Goal: Information Seeking & Learning: Learn about a topic

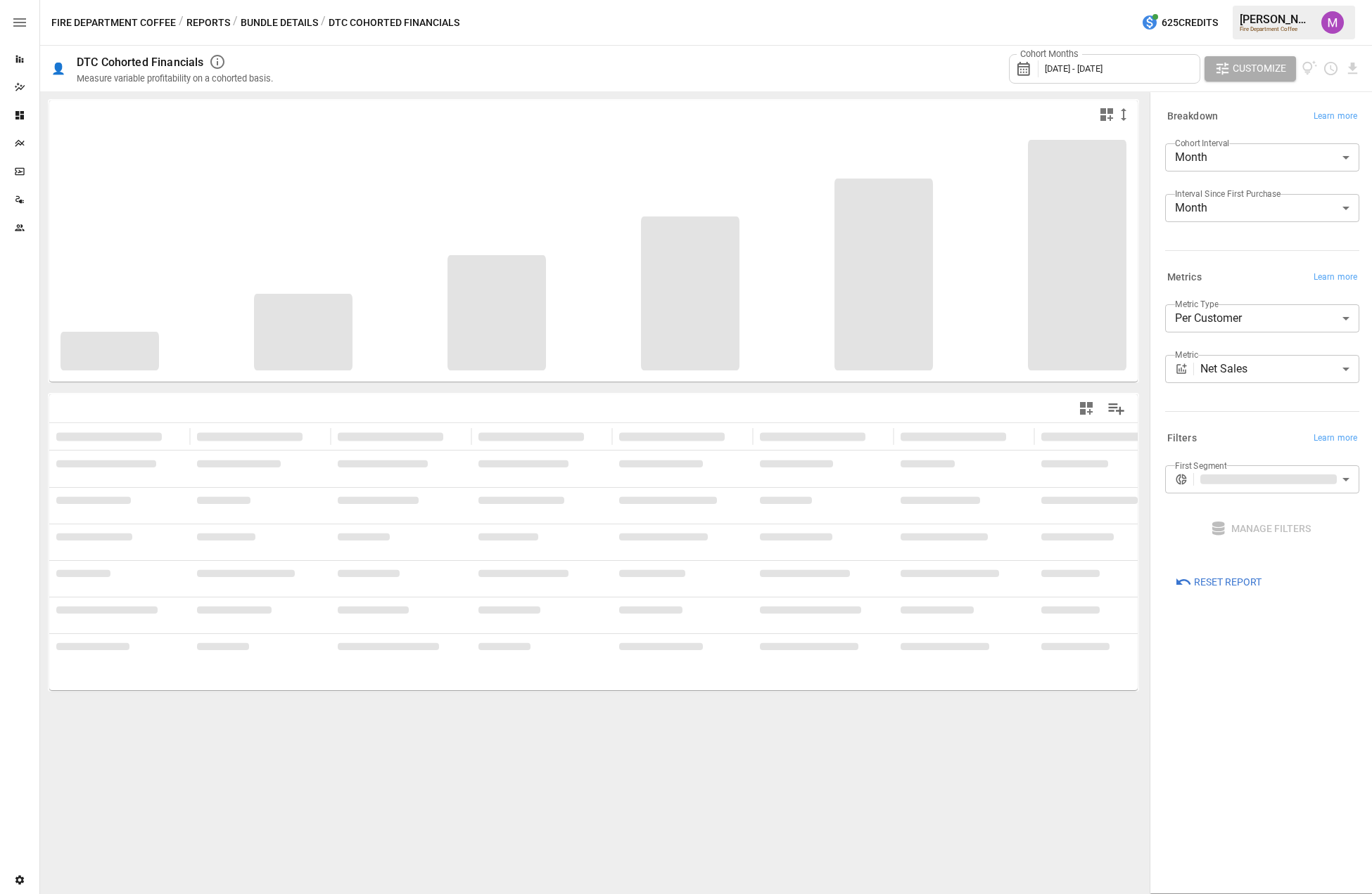
click at [1045, 269] on div "Metrics Learn more" at bounding box center [1261, 278] width 194 height 20
click at [1045, 68] on span "[DATE] - [DATE]" at bounding box center [1073, 68] width 58 height 11
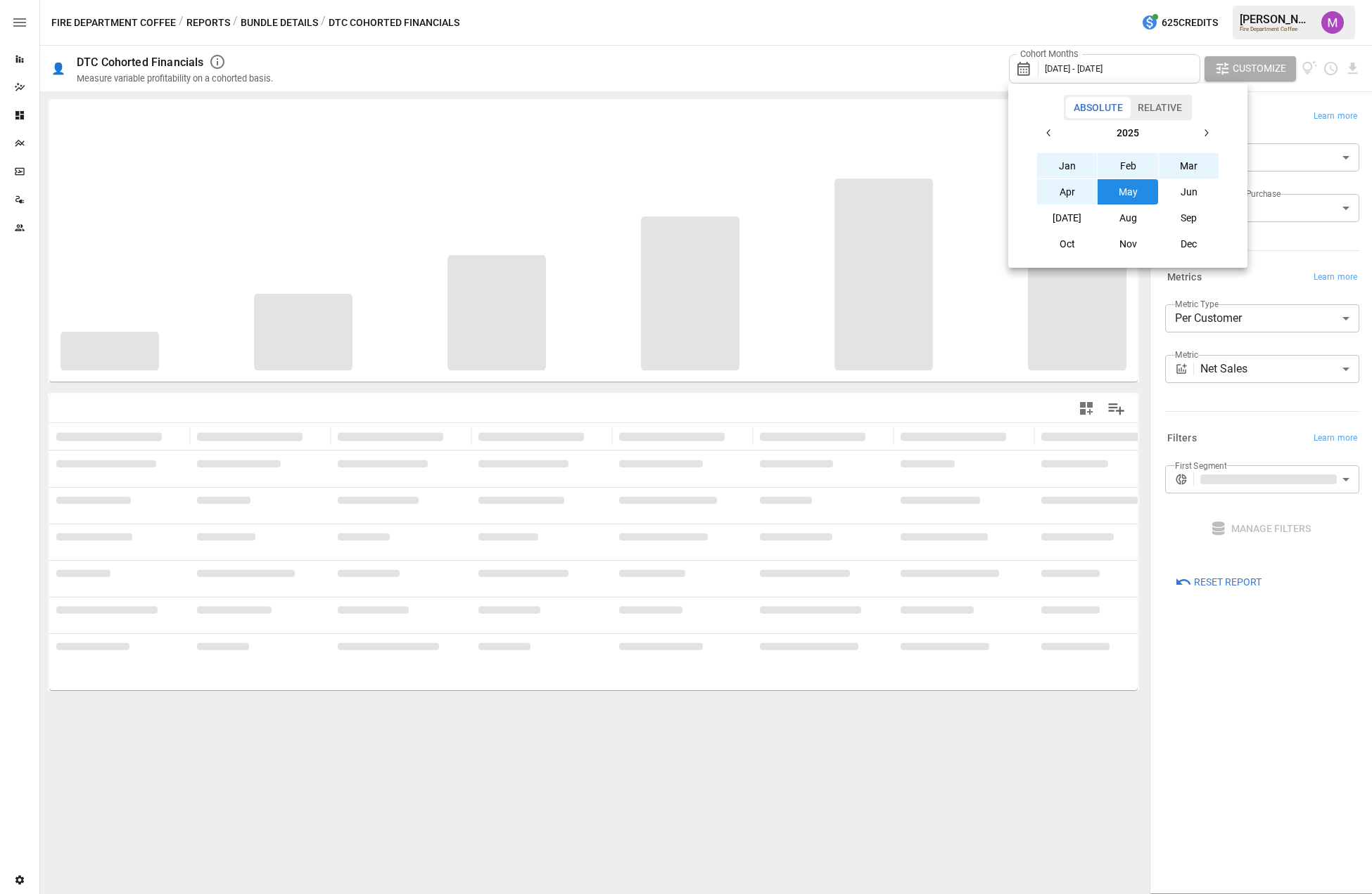
click at [1045, 127] on icon "button" at bounding box center [1049, 133] width 12 height 12
click at [1045, 167] on button "Jan" at bounding box center [1066, 166] width 61 height 25
click at [1045, 134] on icon "button" at bounding box center [1205, 133] width 12 height 12
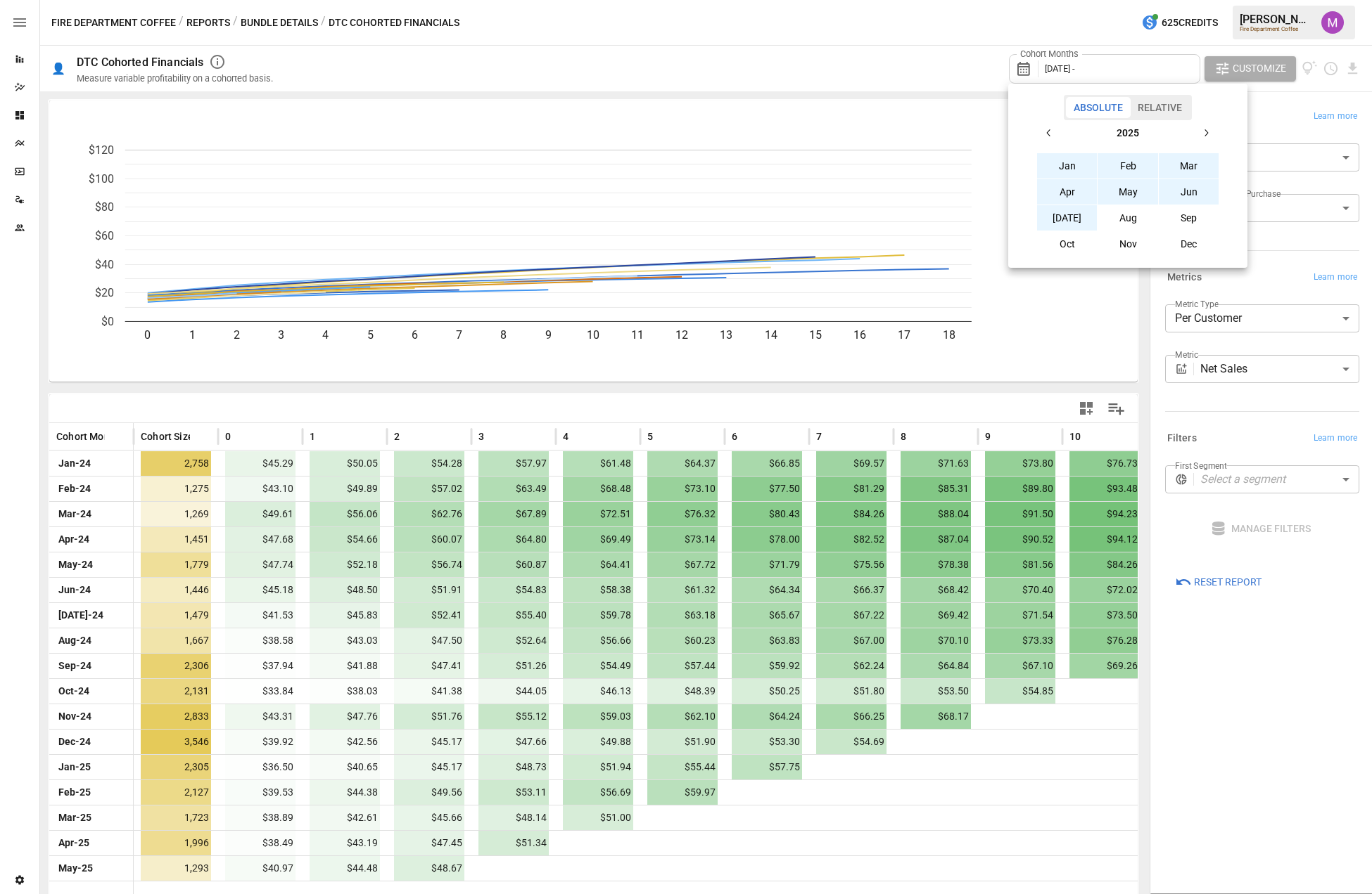
click at [1045, 216] on button "[DATE]" at bounding box center [1066, 218] width 61 height 25
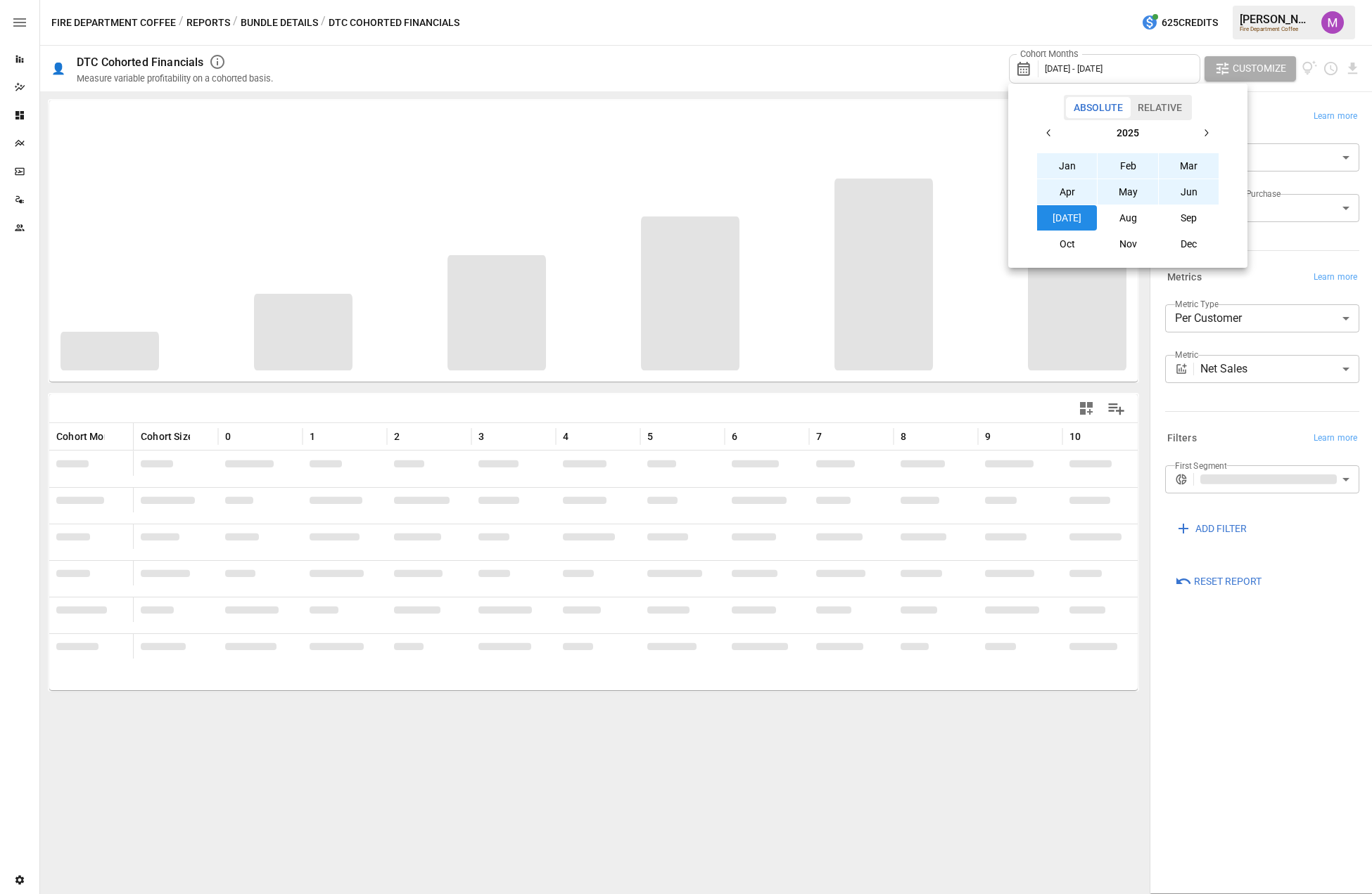
click at [1045, 588] on div at bounding box center [686, 447] width 1372 height 894
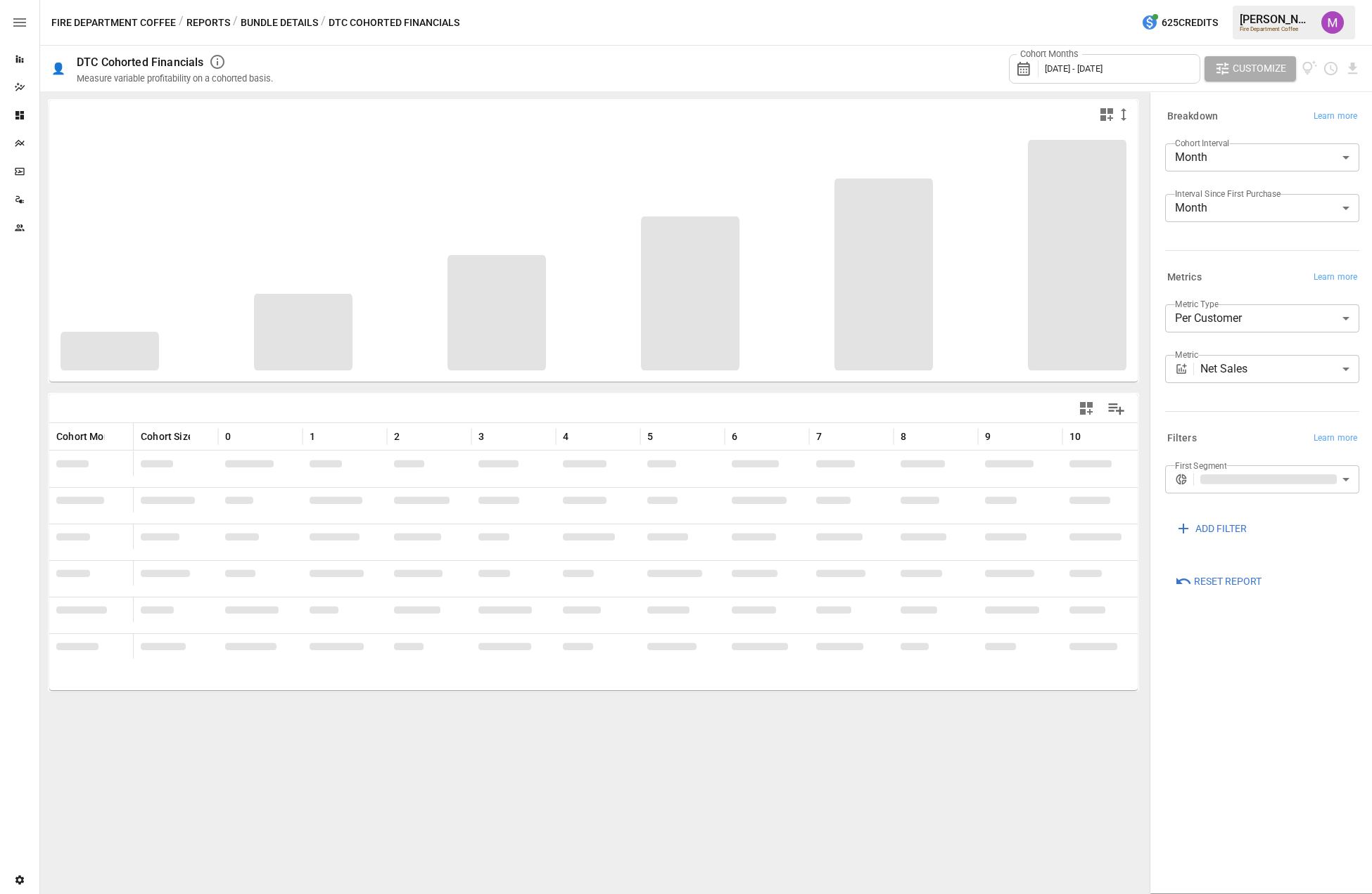
click at [1045, 63] on span "Customize" at bounding box center [1259, 68] width 54 height 18
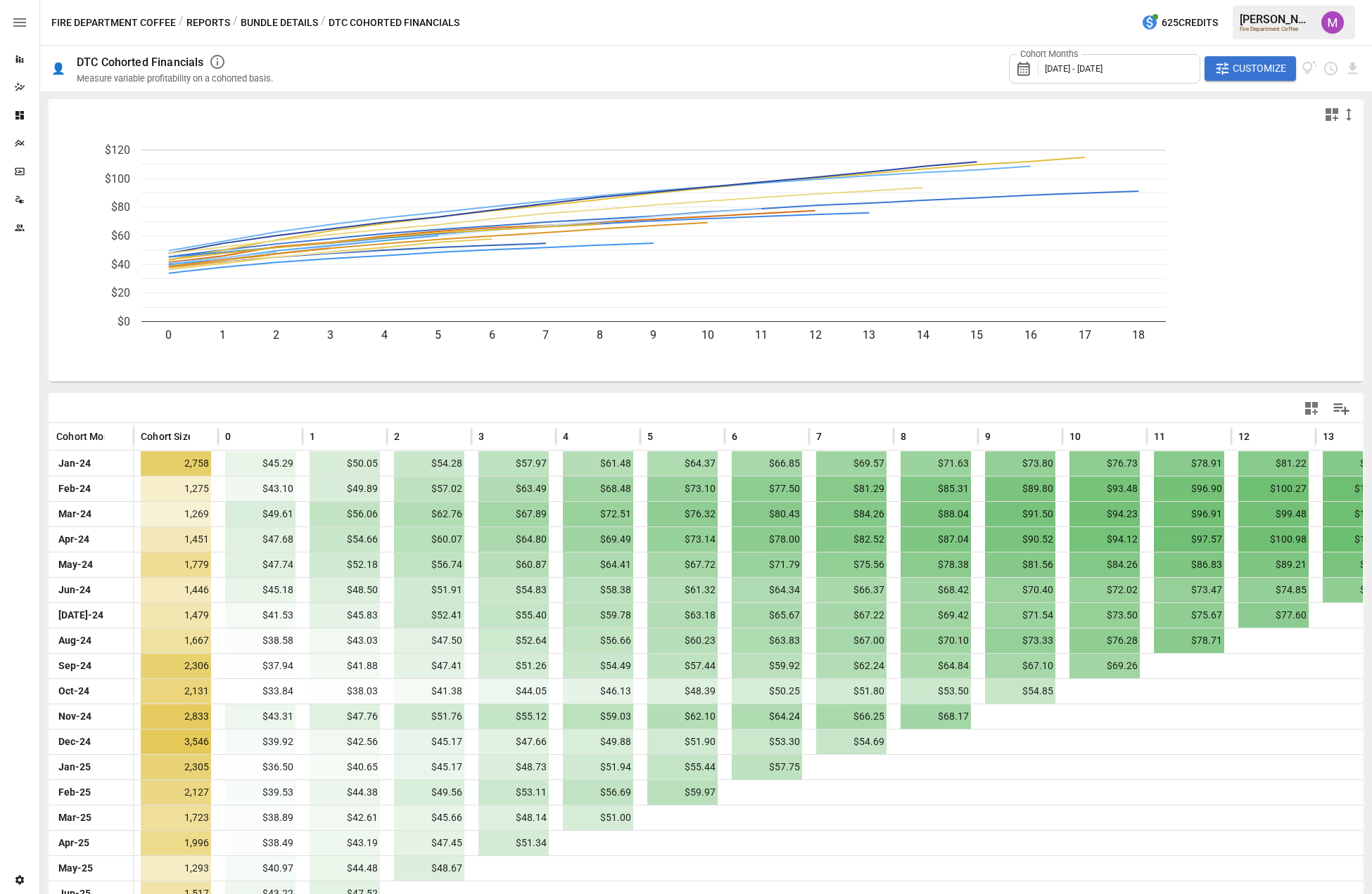
click at [1045, 65] on span "Customize" at bounding box center [1259, 68] width 54 height 18
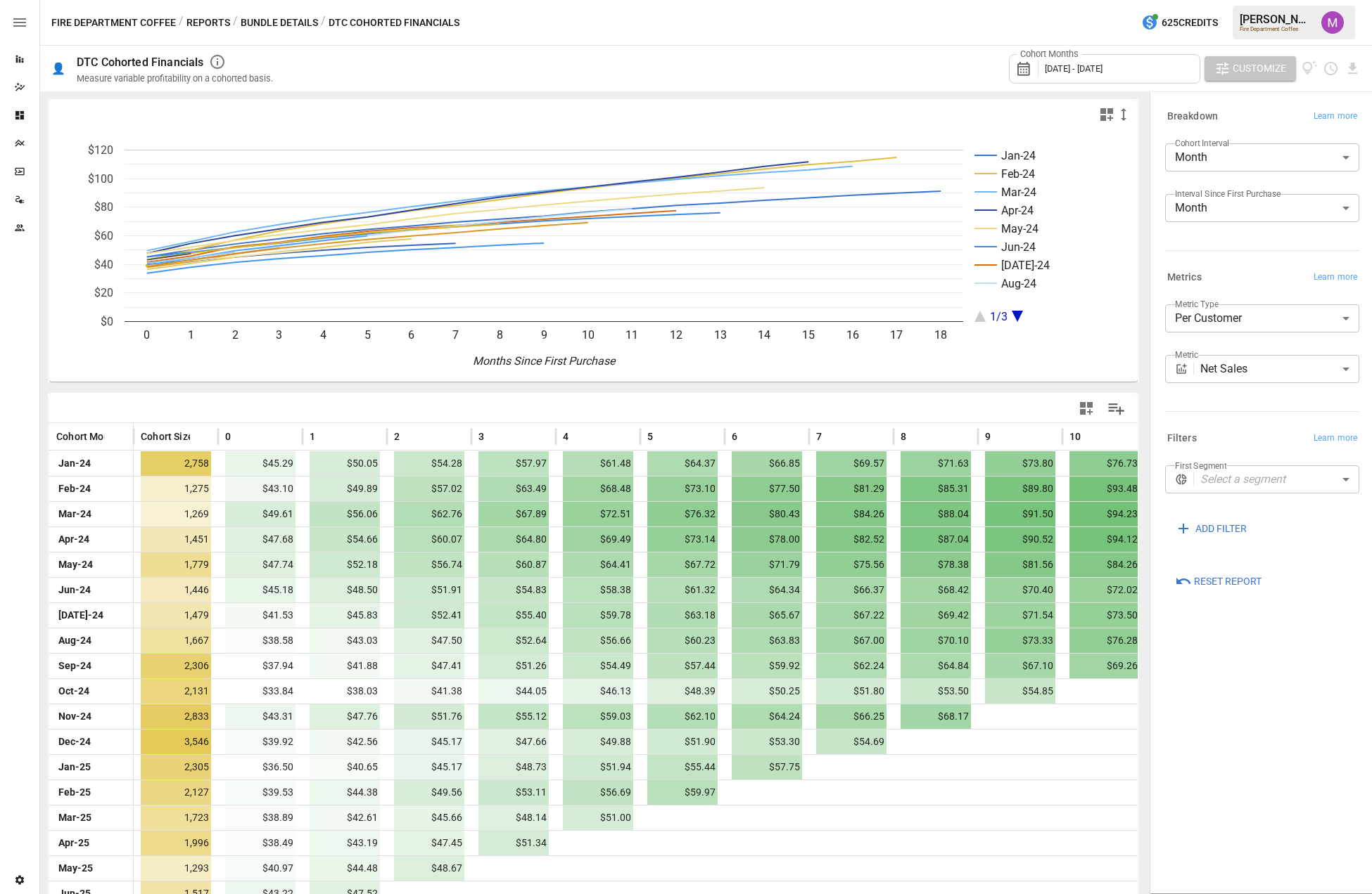
click at [1045, 63] on span "Customize" at bounding box center [1259, 68] width 54 height 18
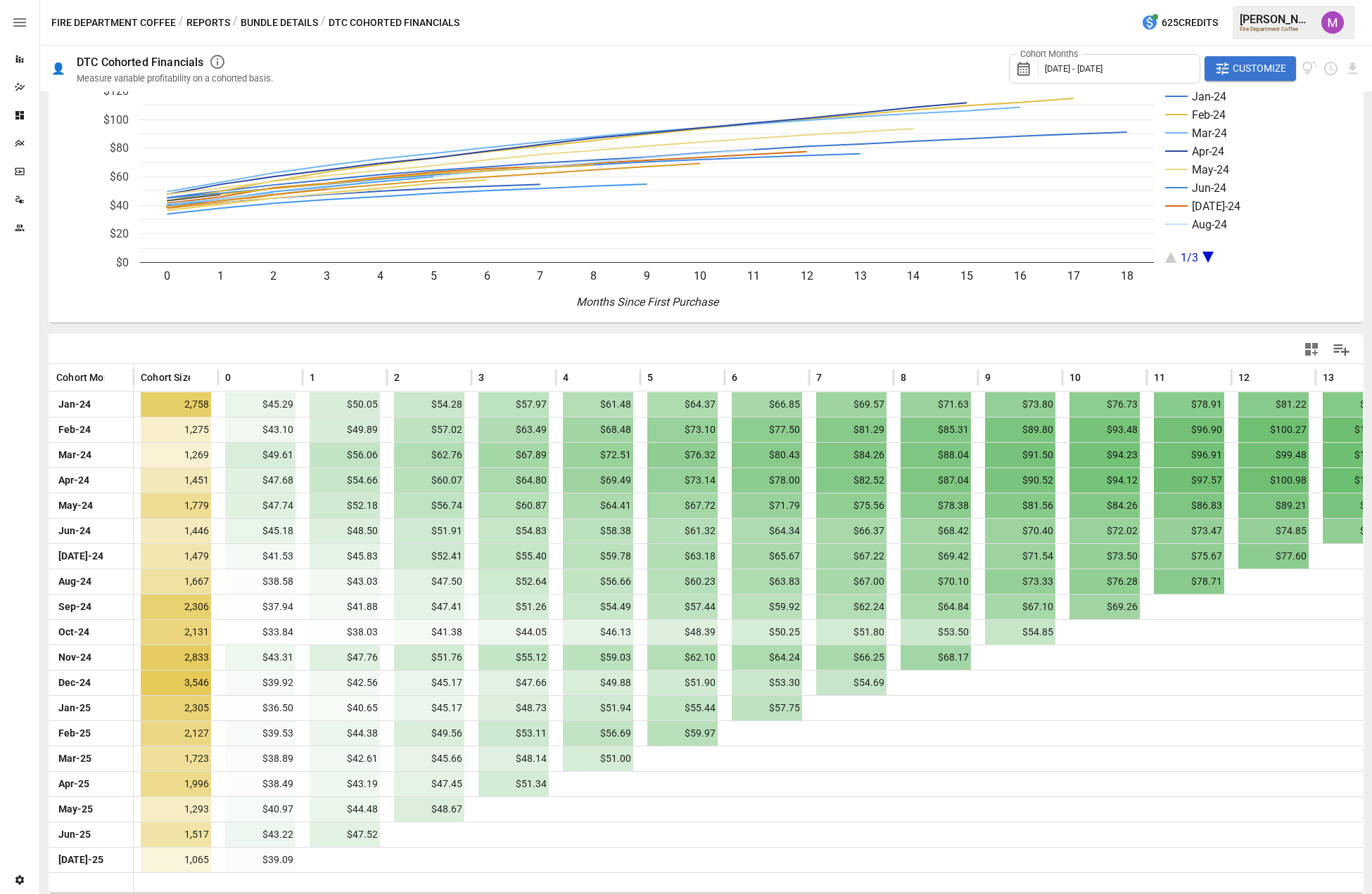
scroll to position [60, 0]
click at [1045, 62] on span "Customize" at bounding box center [1259, 68] width 54 height 18
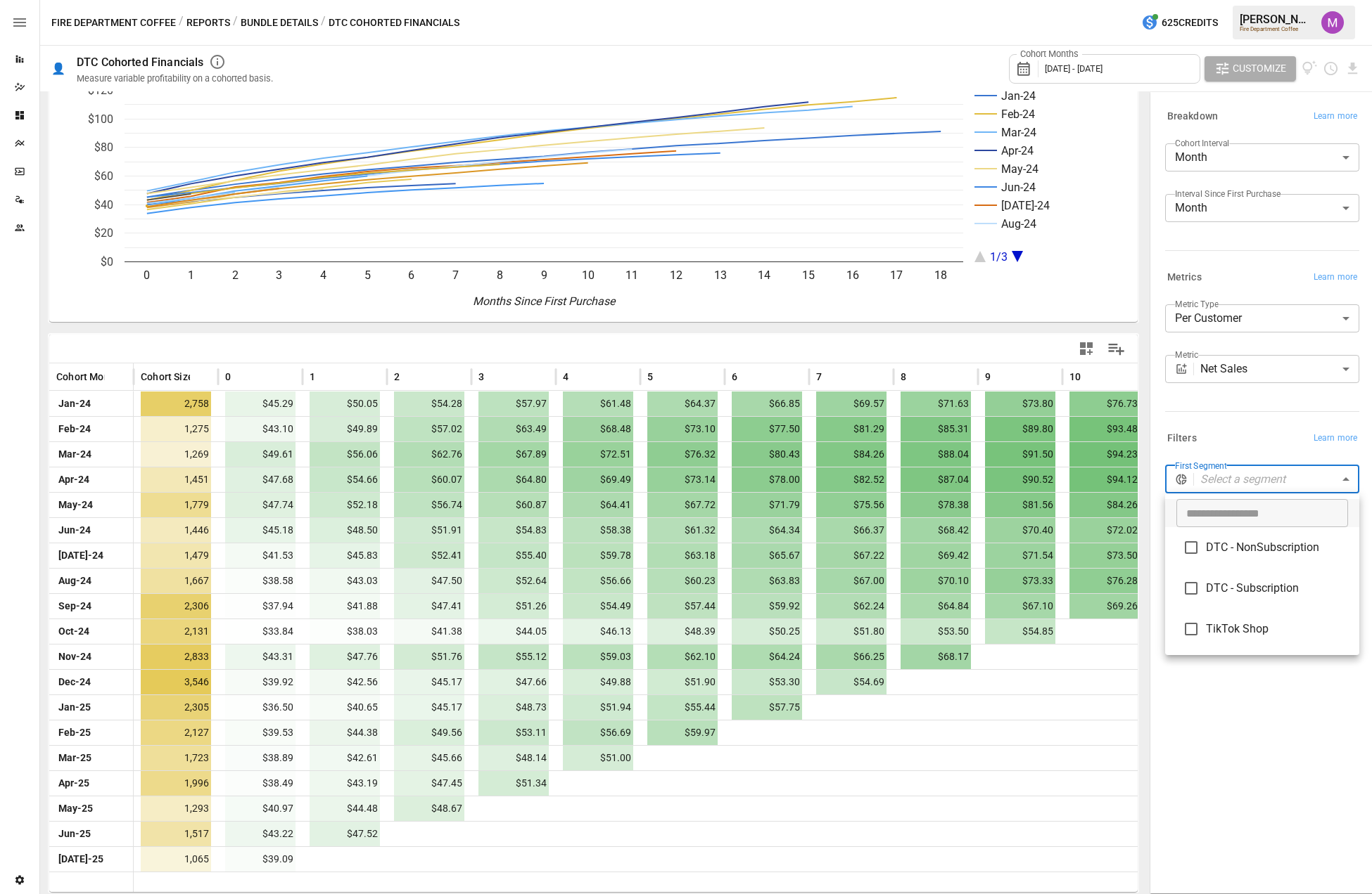
click at [1045, 0] on body "Reports Dazzler Studio Dashboards Plans SmartModel ™ Data Sources Team Settings…" at bounding box center [686, 0] width 1372 height 0
click at [1045, 628] on span "TikTok Shop" at bounding box center [1276, 629] width 142 height 17
type input "**********"
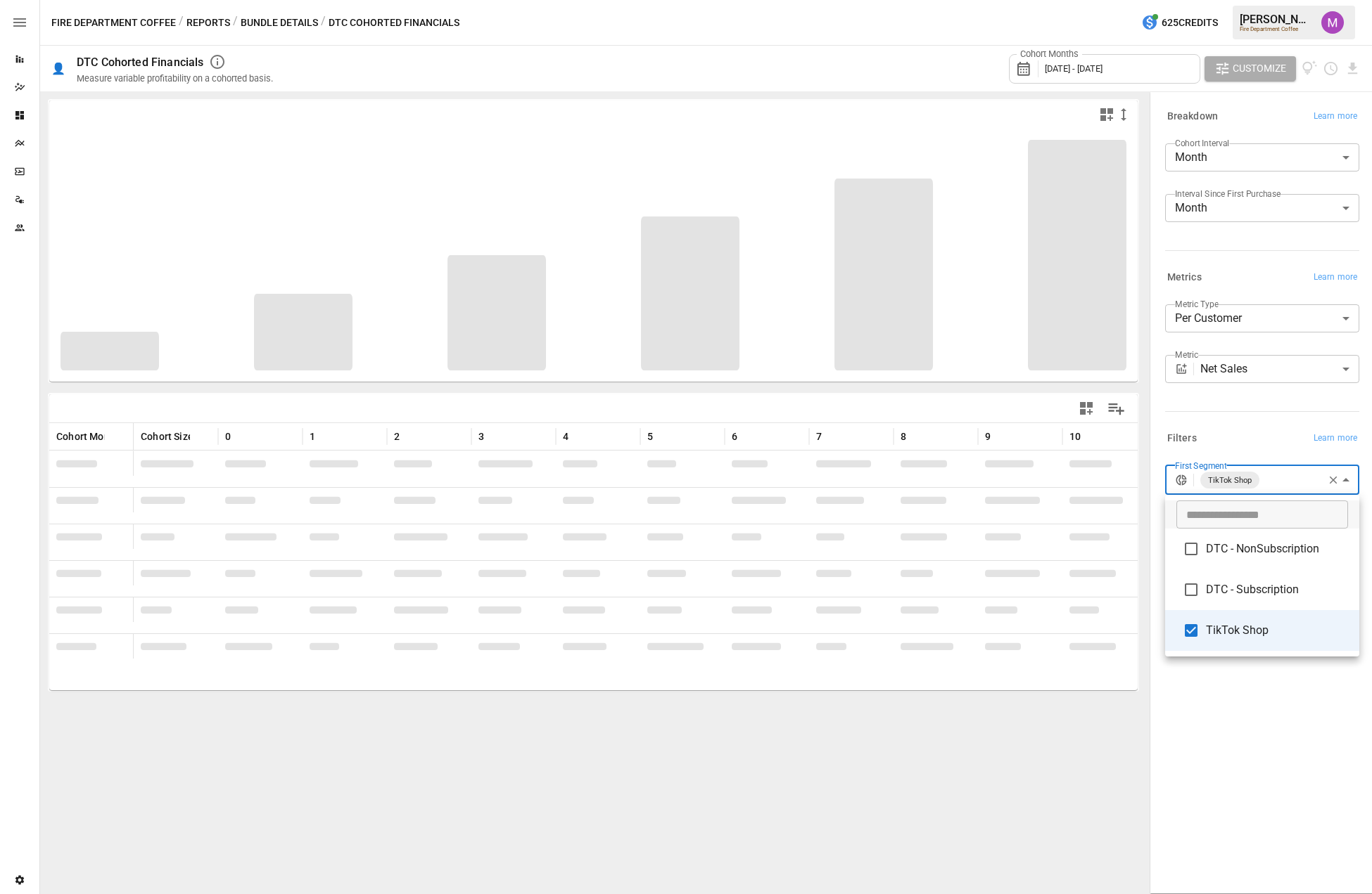
click at [1045, 625] on span "TikTok Shop" at bounding box center [1276, 631] width 142 height 17
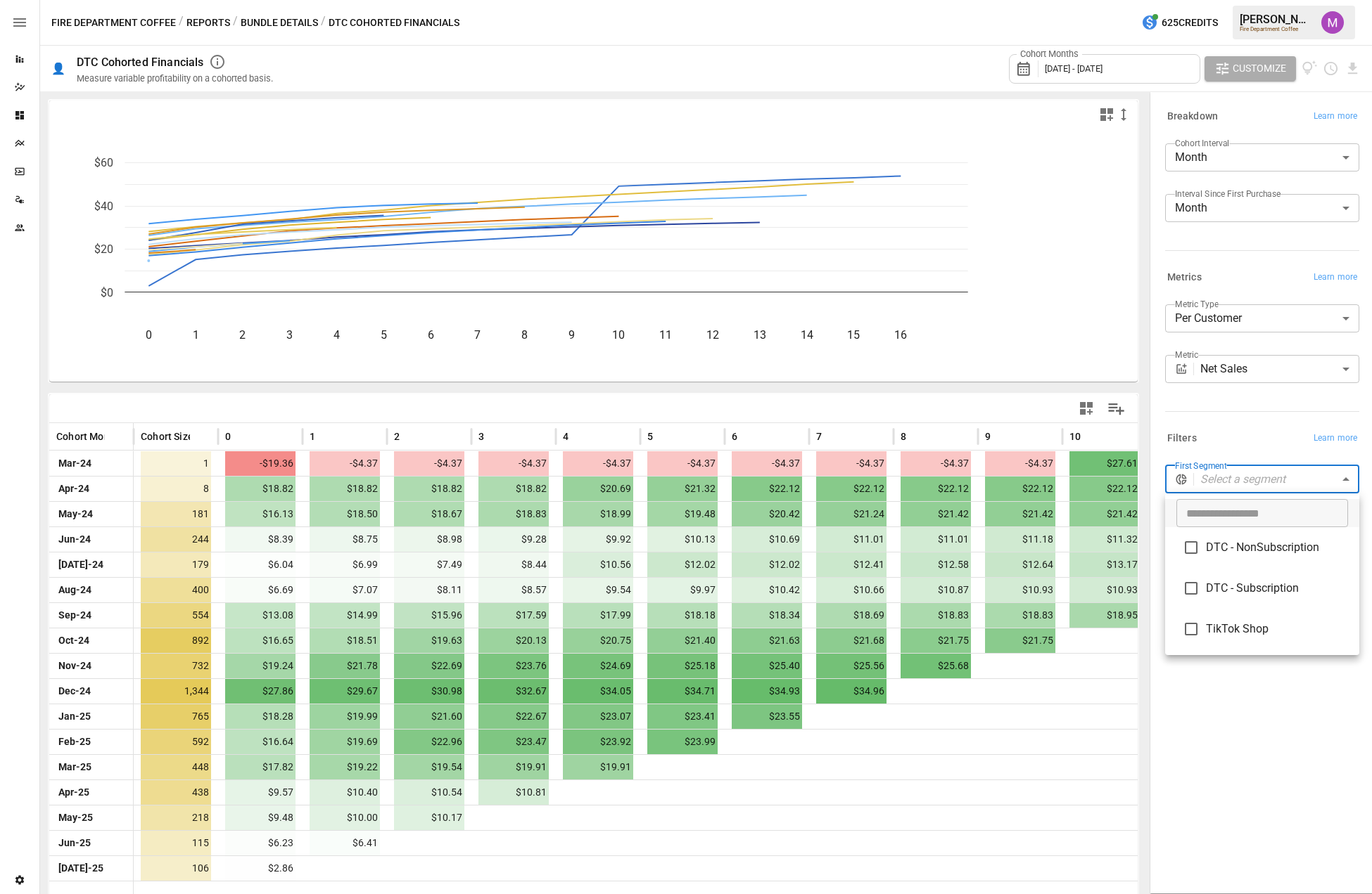
drag, startPoint x: 1214, startPoint y: 583, endPoint x: 1209, endPoint y: 576, distance: 8.6
click at [1045, 583] on span "DTC - Subscription" at bounding box center [1276, 589] width 142 height 17
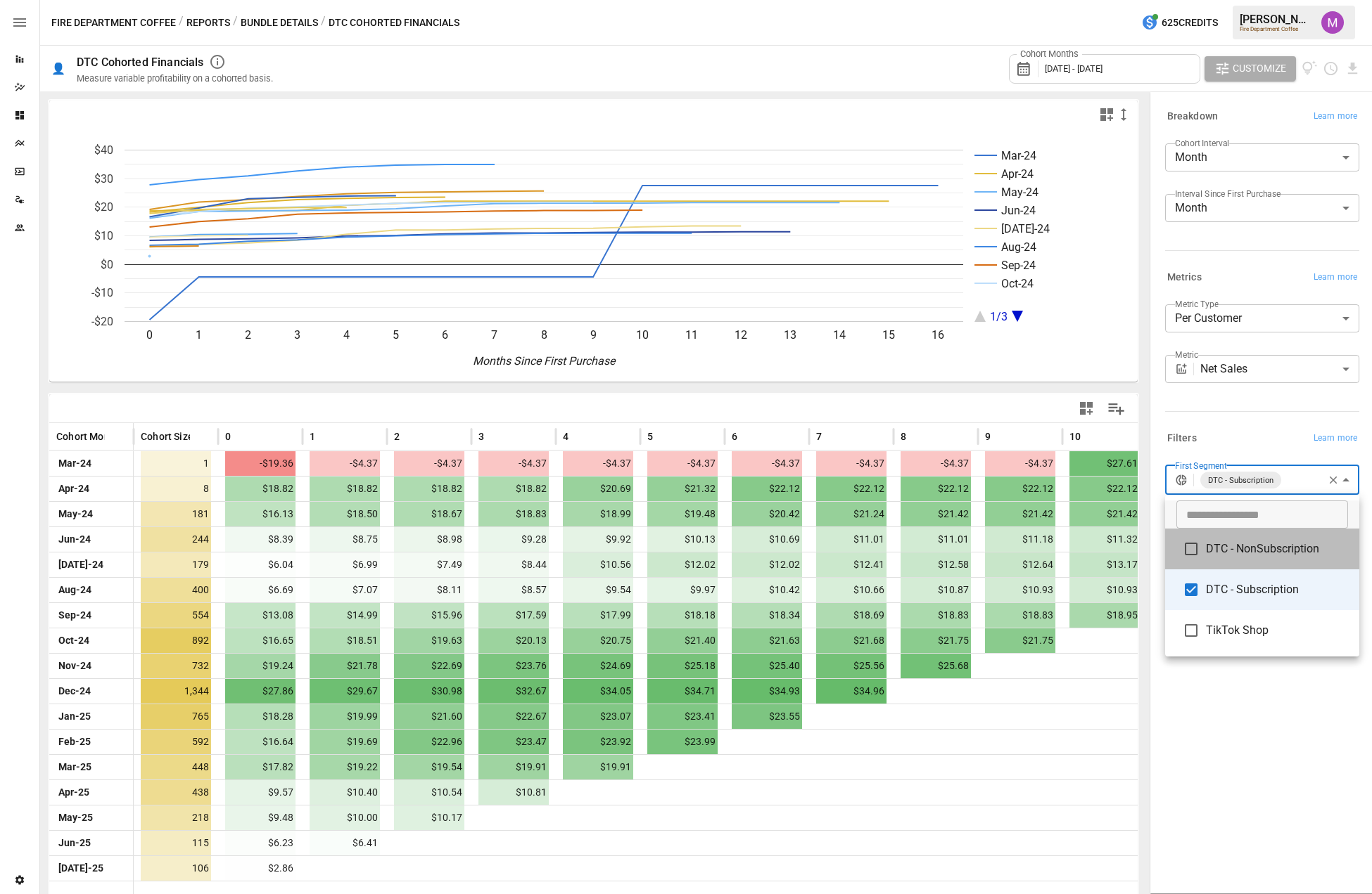
click at [1045, 536] on li "DTC - NonSubscription" at bounding box center [1261, 549] width 194 height 41
type input "**********"
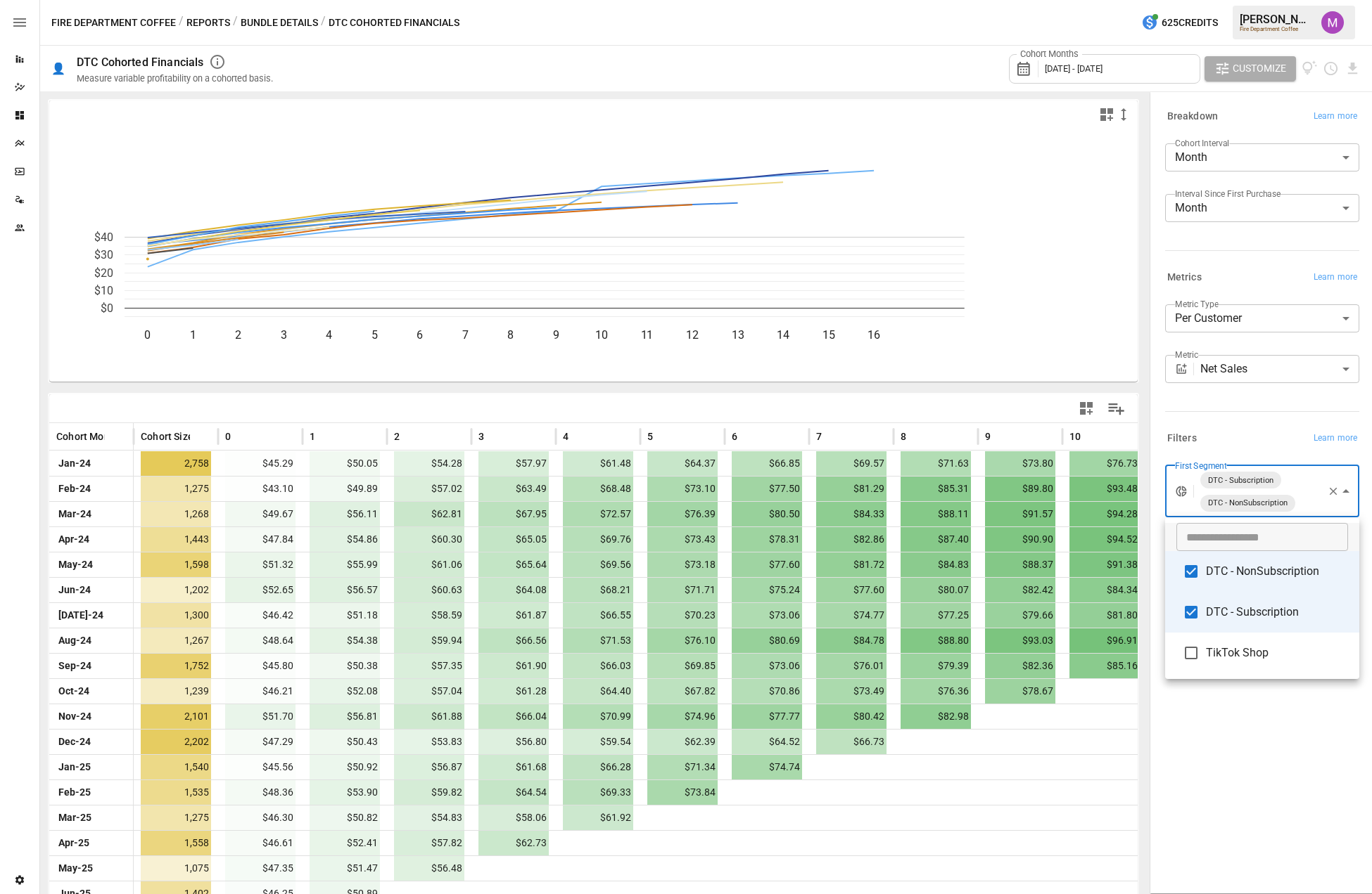
drag, startPoint x: 838, startPoint y: 61, endPoint x: 868, endPoint y: 58, distance: 30.1
click at [837, 60] on div at bounding box center [686, 447] width 1372 height 894
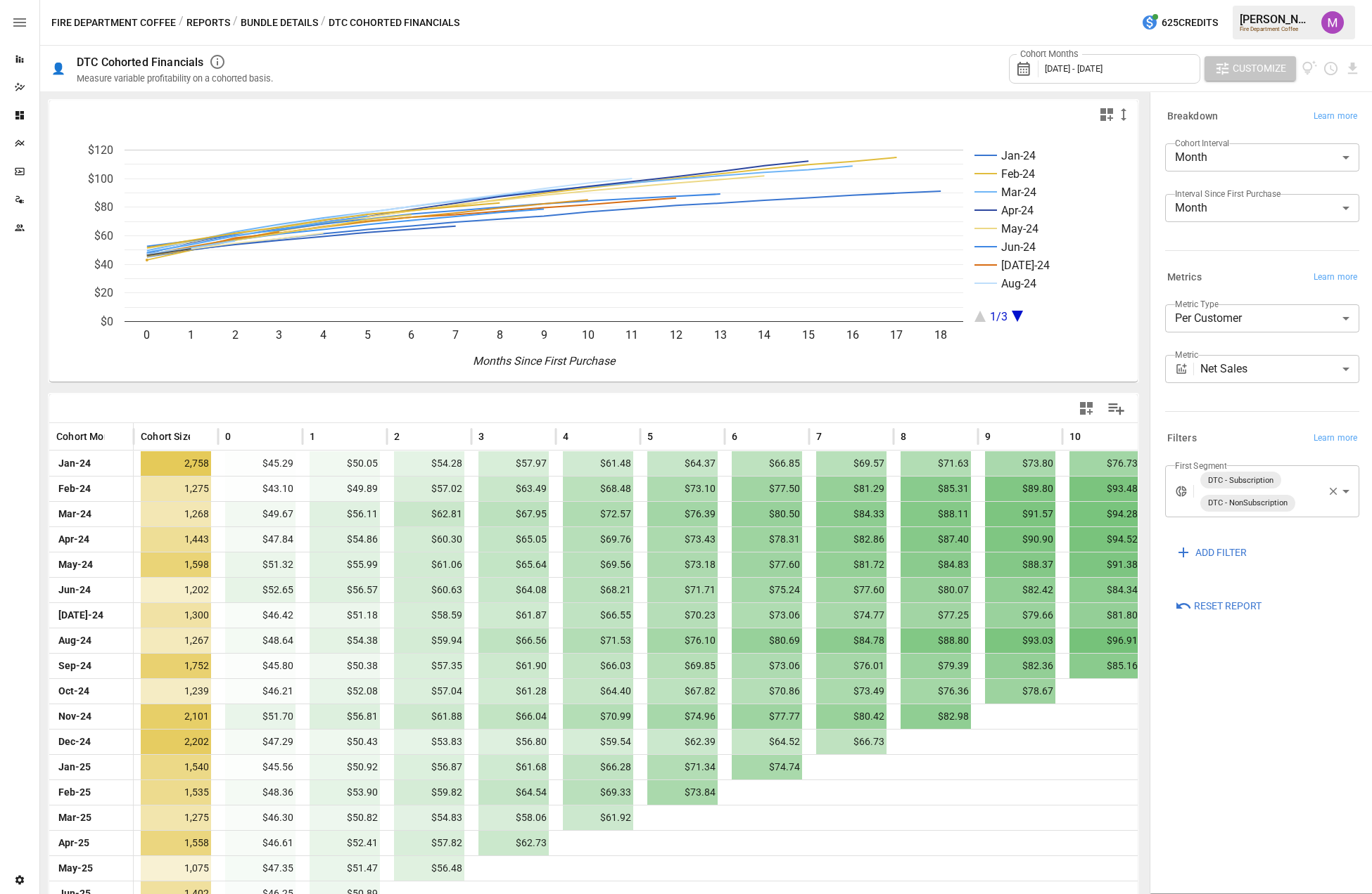
click at [1045, 60] on span "Customize" at bounding box center [1259, 68] width 54 height 18
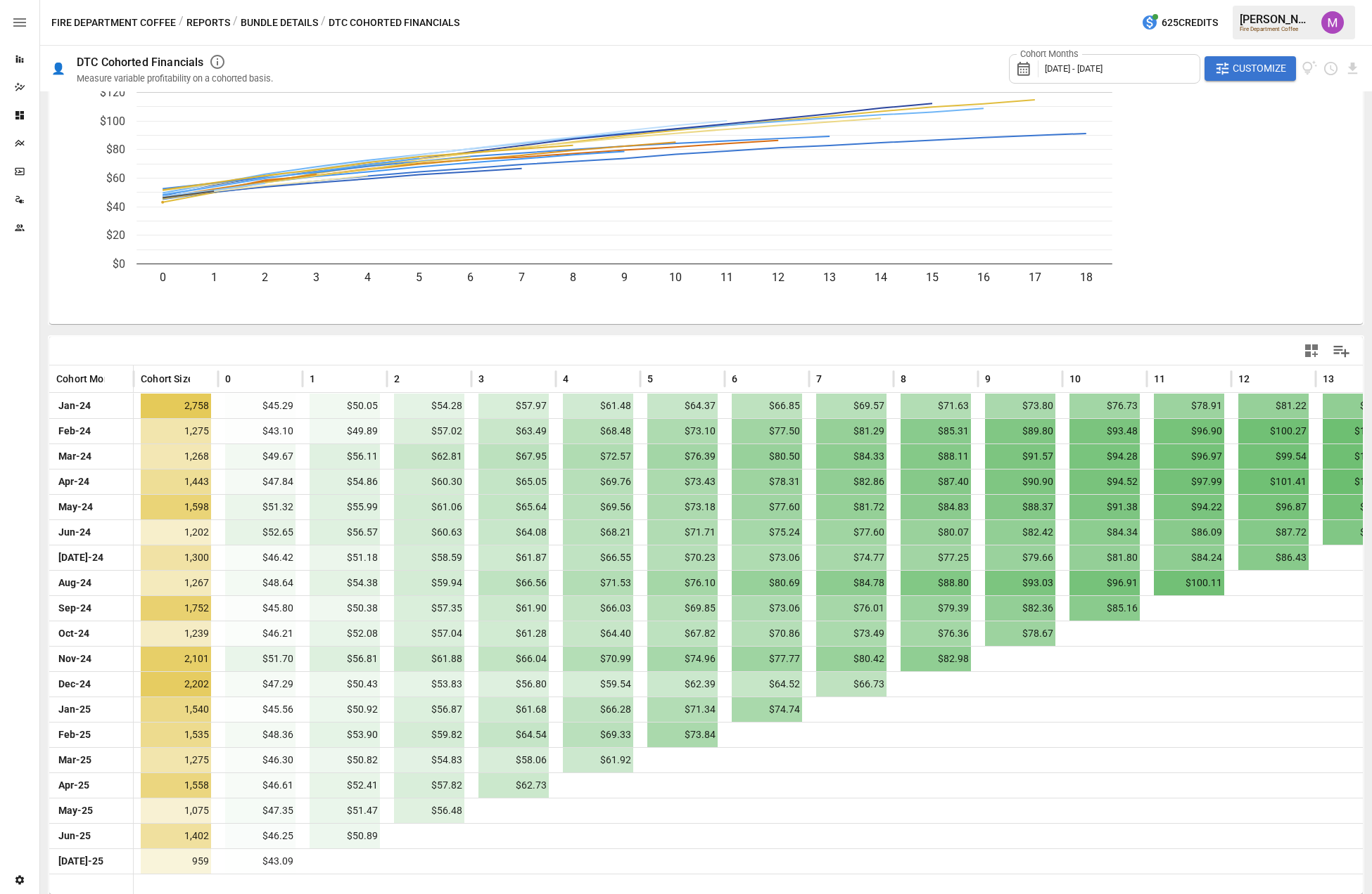
scroll to position [60, 0]
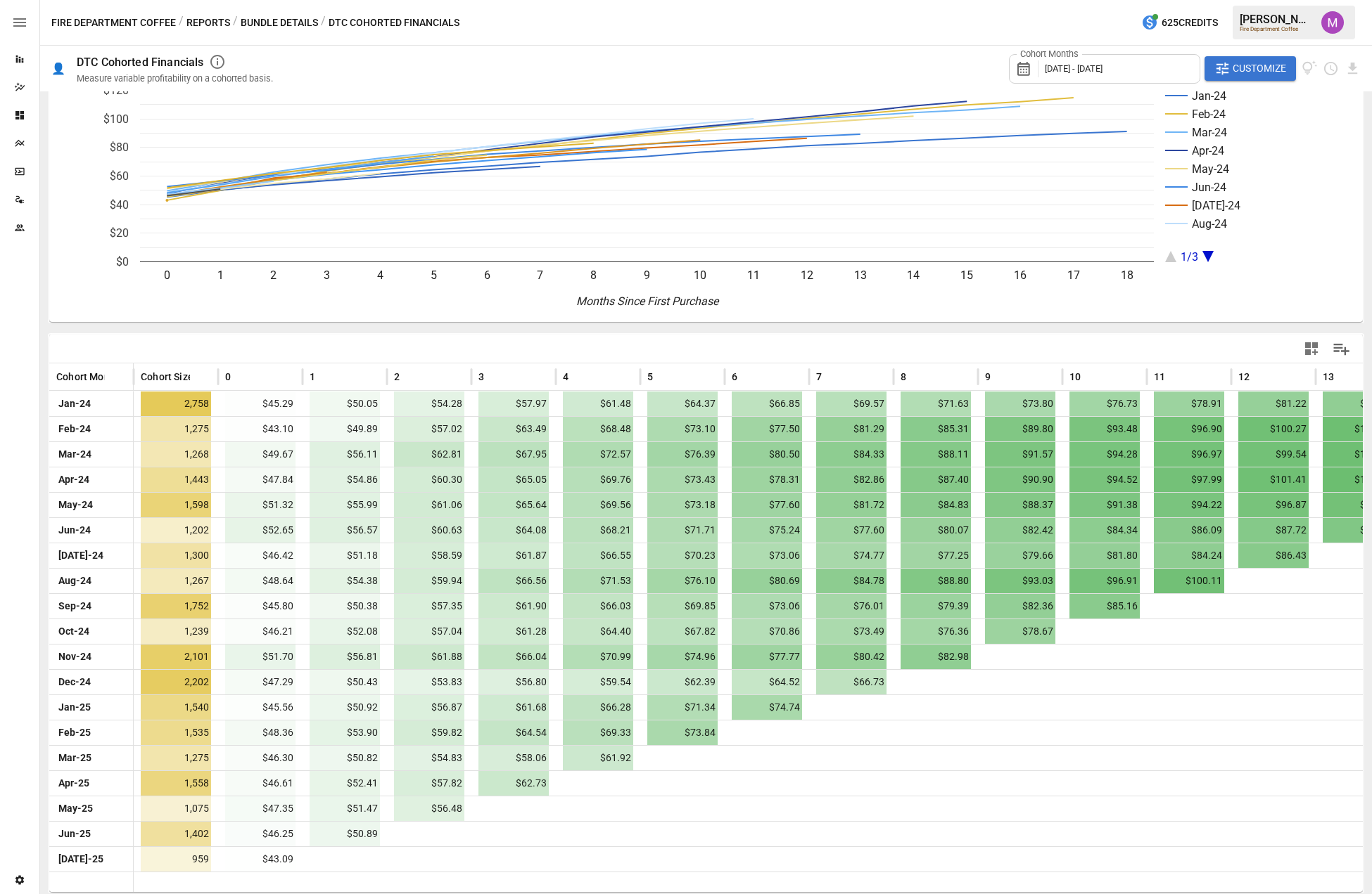
click at [385, 318] on icon "Jan-24 Feb-24 Mar-24 Apr-24 May-24 Jun-24 [DATE]-24 Aug-24 1/3 0 1 2 3 4 5 6 7 …" at bounding box center [699, 196] width 1300 height 253
click at [1045, 74] on span "Customize" at bounding box center [1259, 68] width 54 height 18
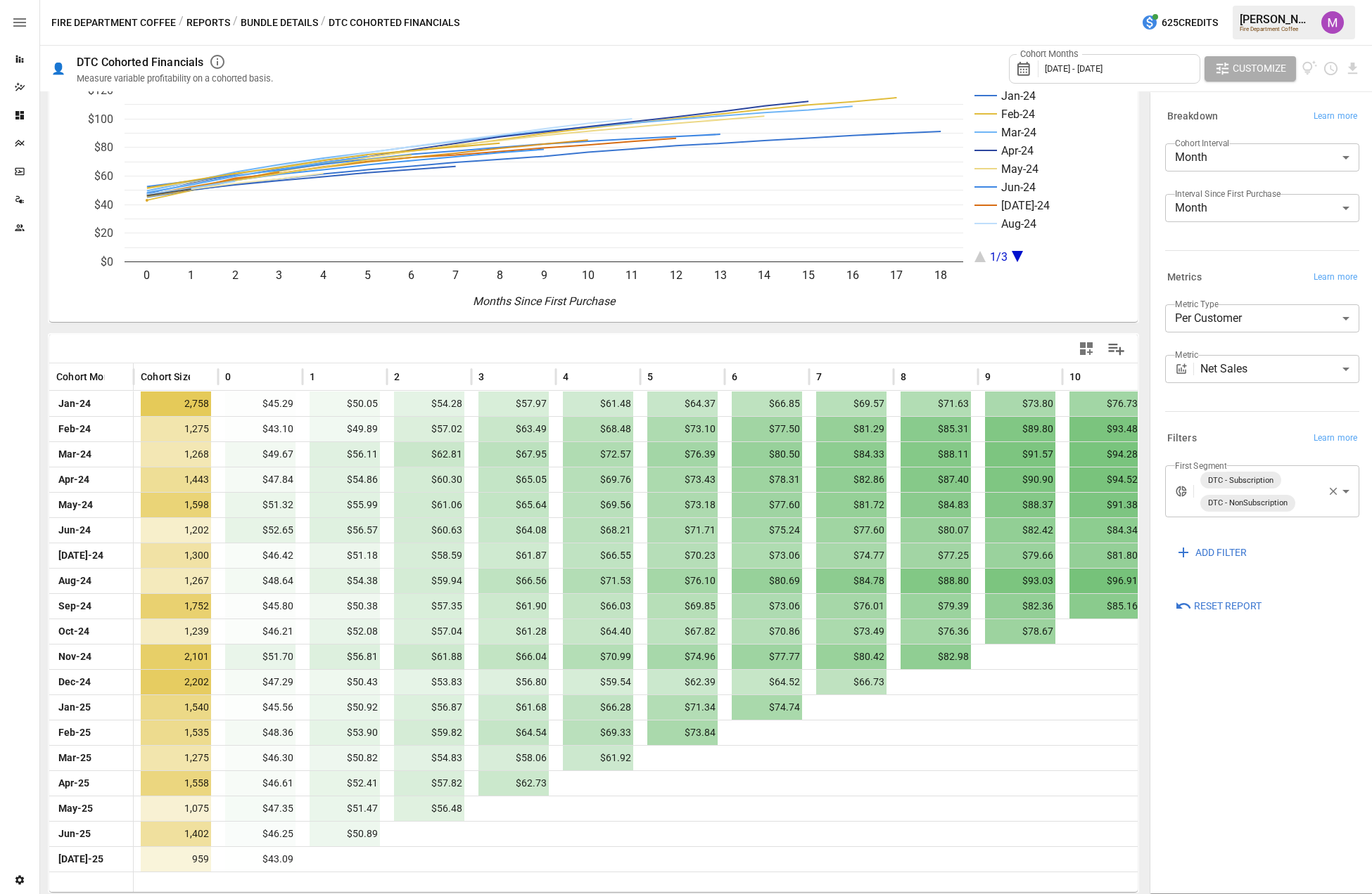
click at [1045, 0] on body "Reports Dazzler Studio Dashboards Plans SmartModel ™ Data Sources Team Settings…" at bounding box center [686, 0] width 1372 height 0
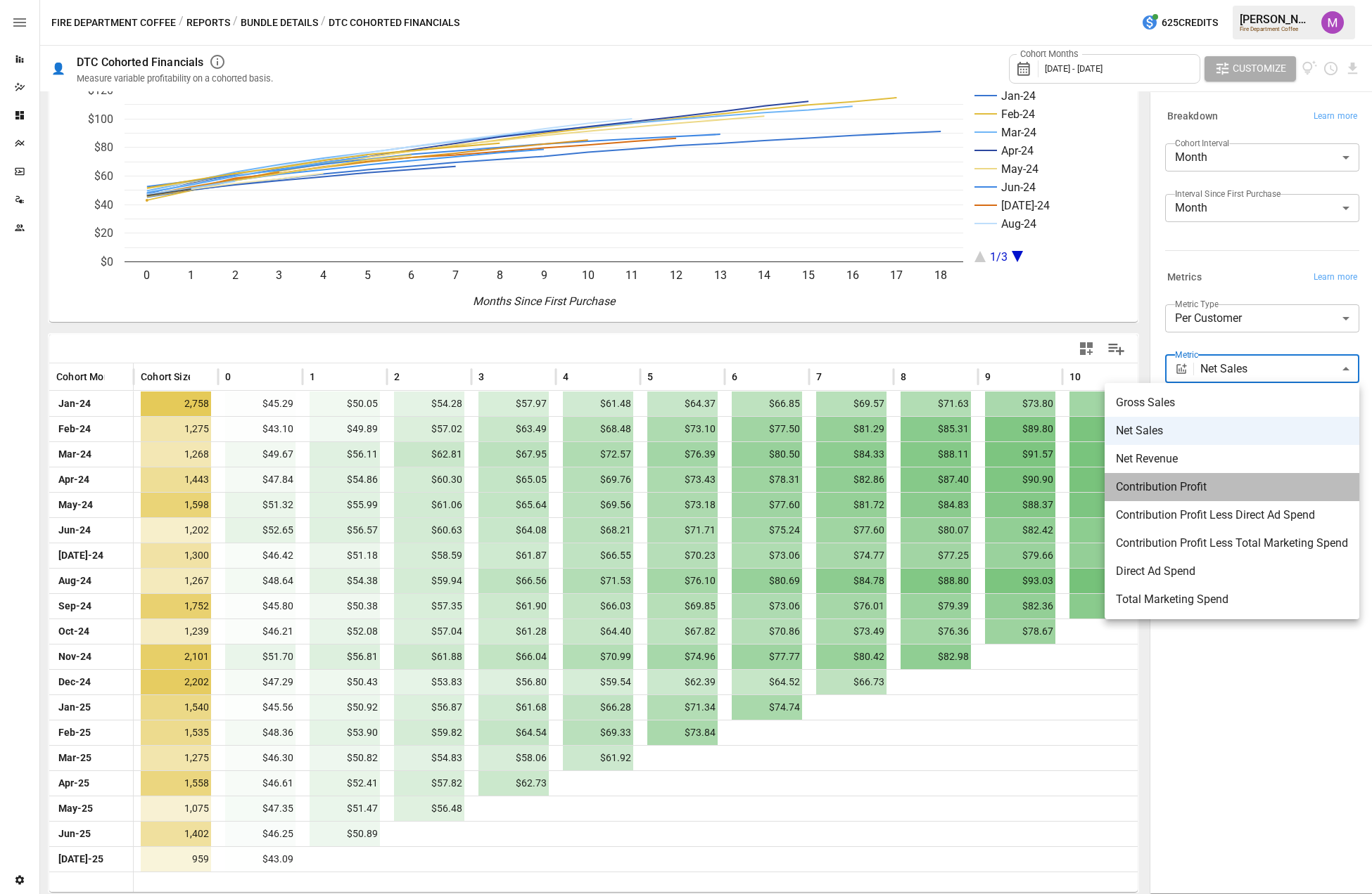
click at [1045, 477] on li "Contribution Profit" at bounding box center [1231, 487] width 255 height 28
type input "**********"
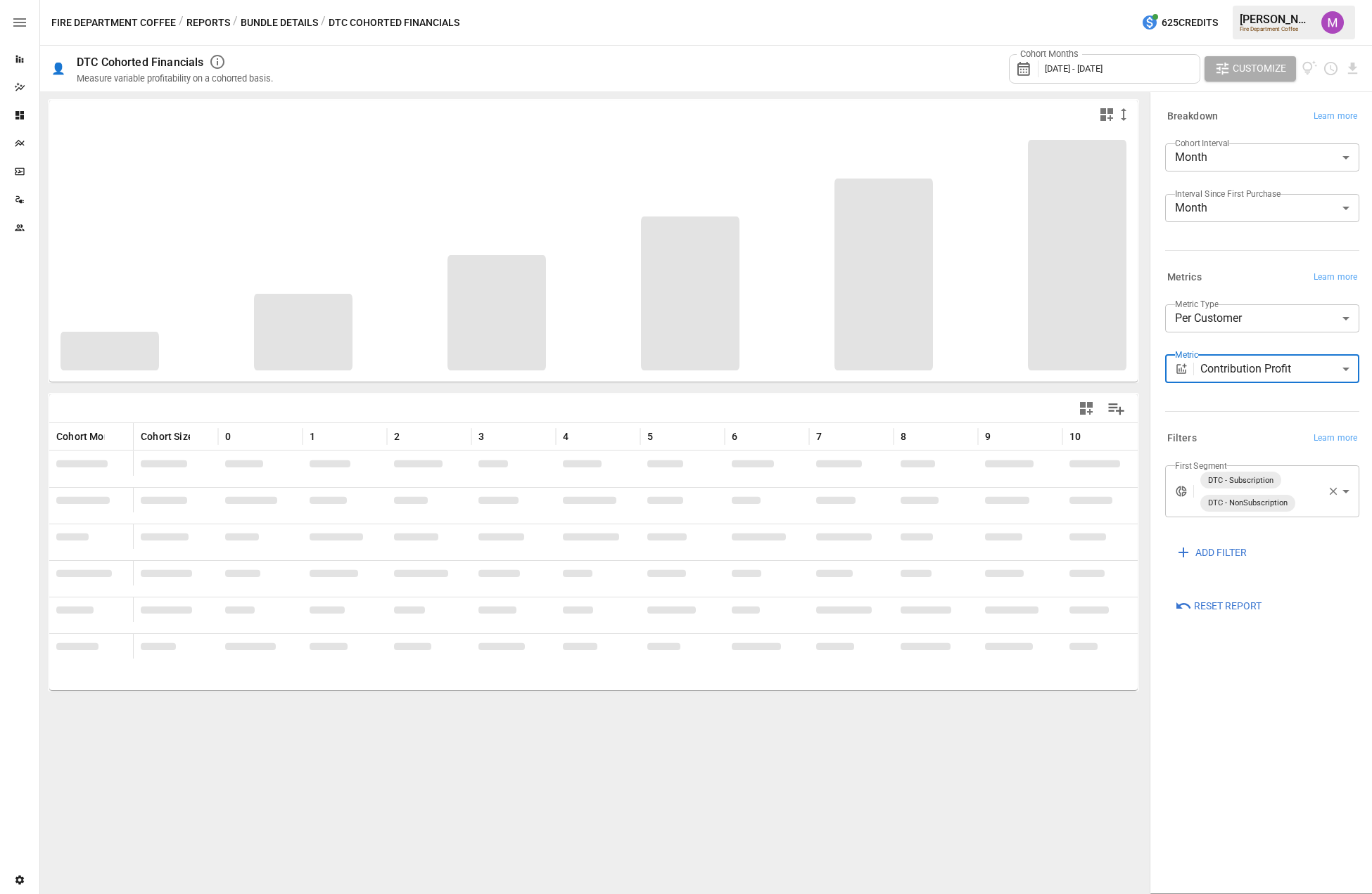
click at [1045, 63] on span "Customize" at bounding box center [1259, 68] width 54 height 18
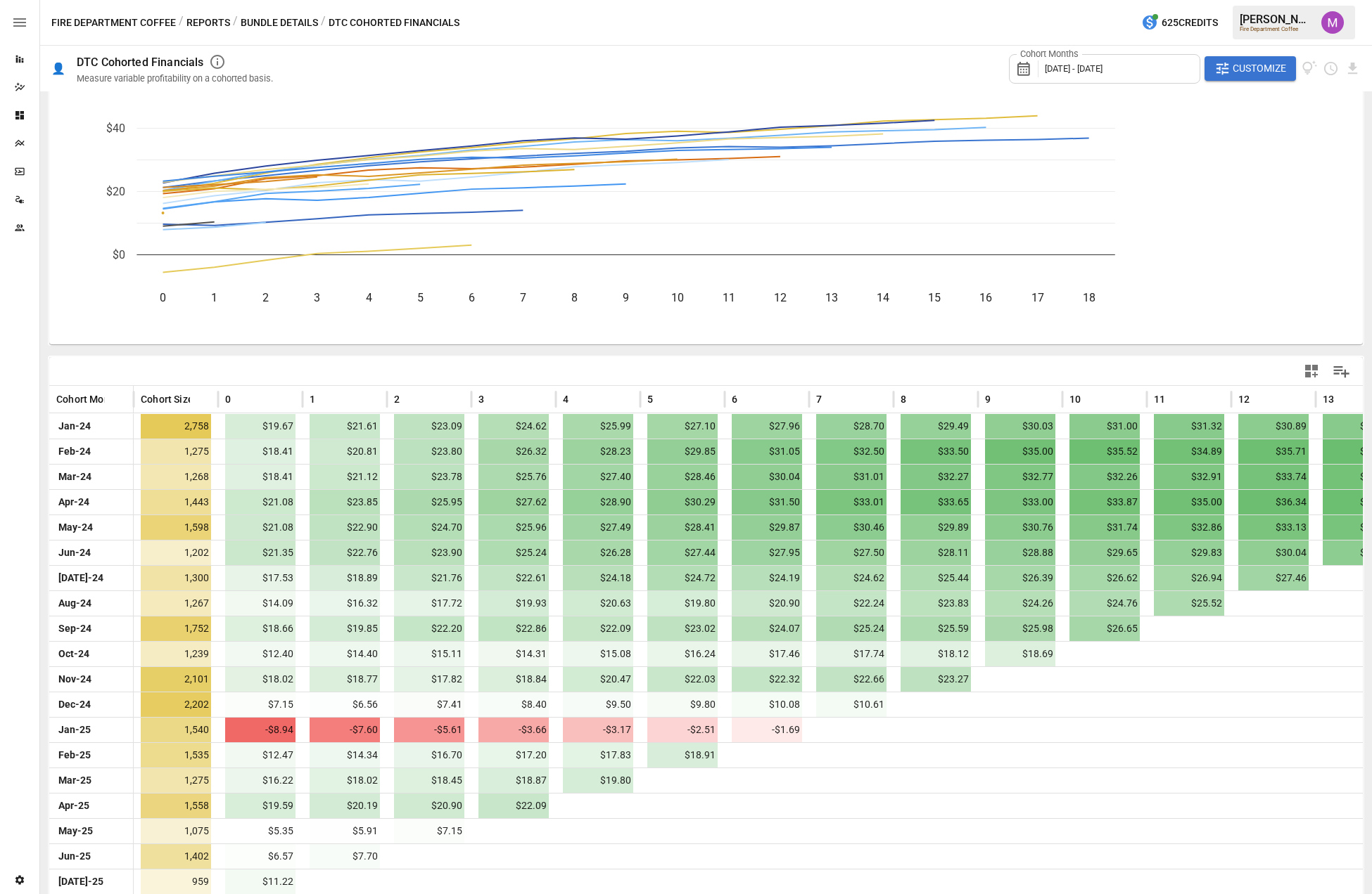
scroll to position [60, 0]
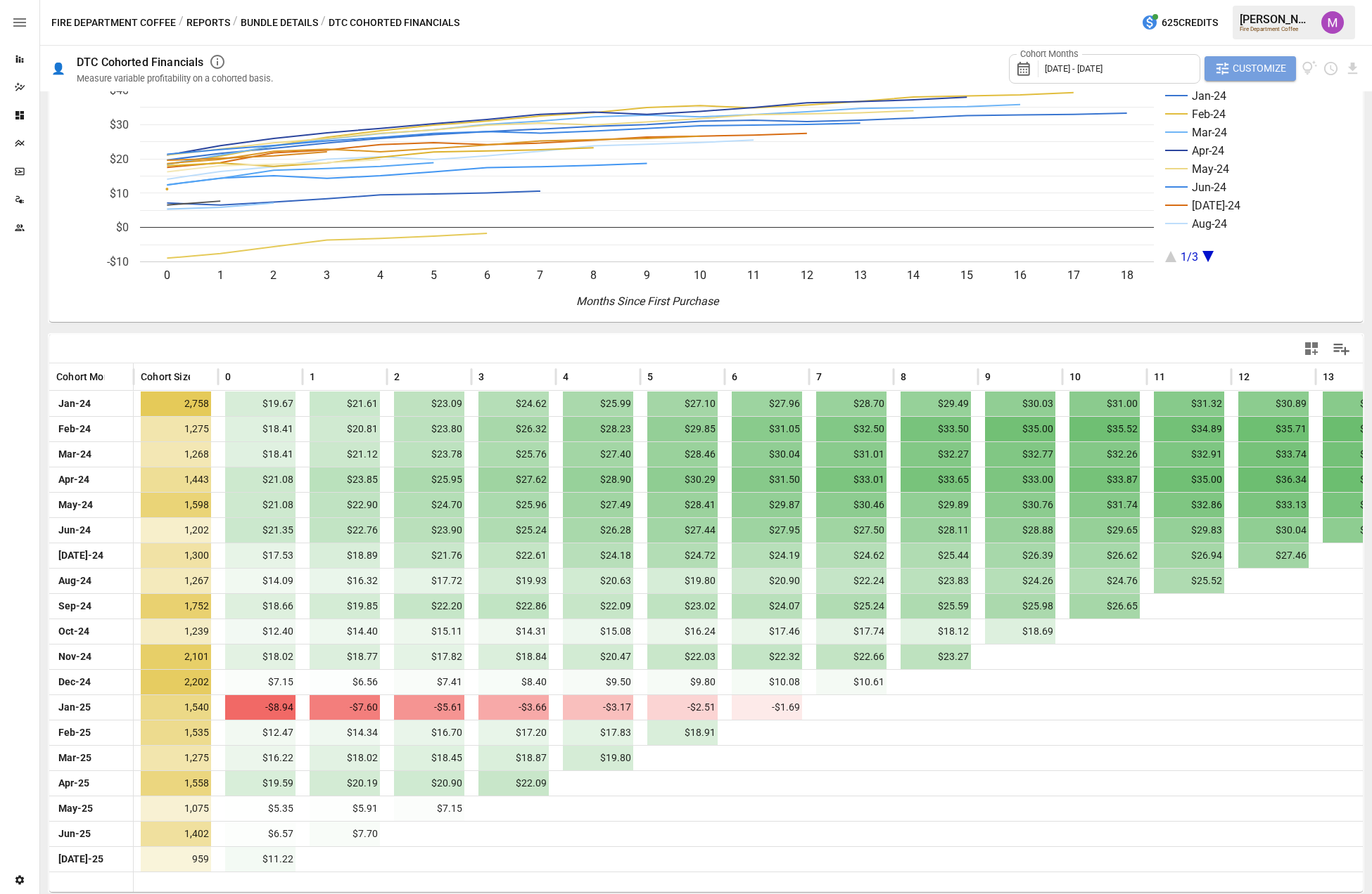
click at [1045, 65] on span "Customize" at bounding box center [1259, 68] width 54 height 18
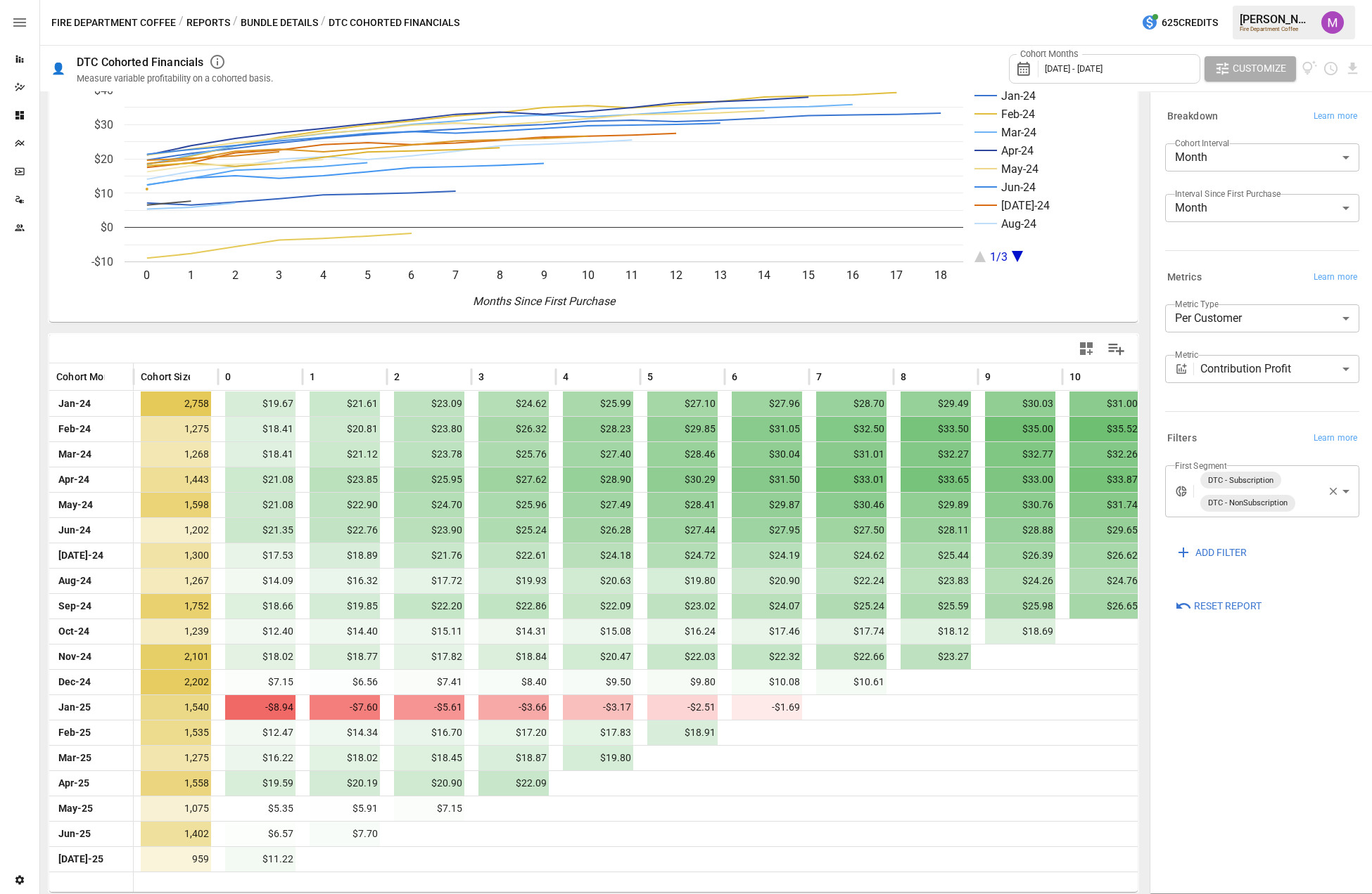
click at [1045, 0] on body "Reports Dazzler Studio Dashboards Plans SmartModel ™ Data Sources Team Settings…" at bounding box center [686, 0] width 1372 height 0
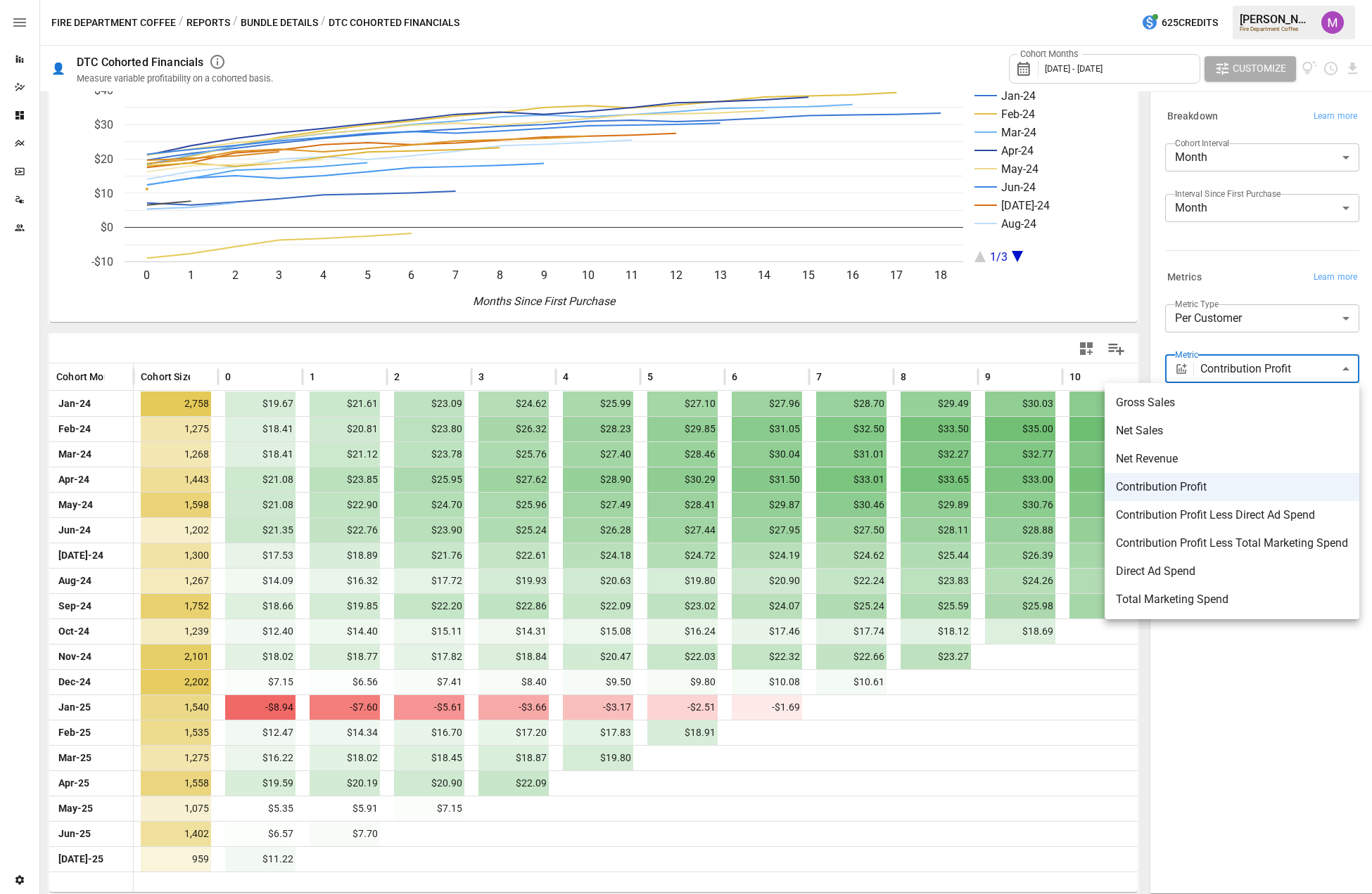
click at [1045, 510] on span "Contribution Profit Less Direct Ad Spend" at bounding box center [1231, 516] width 232 height 17
type input "**********"
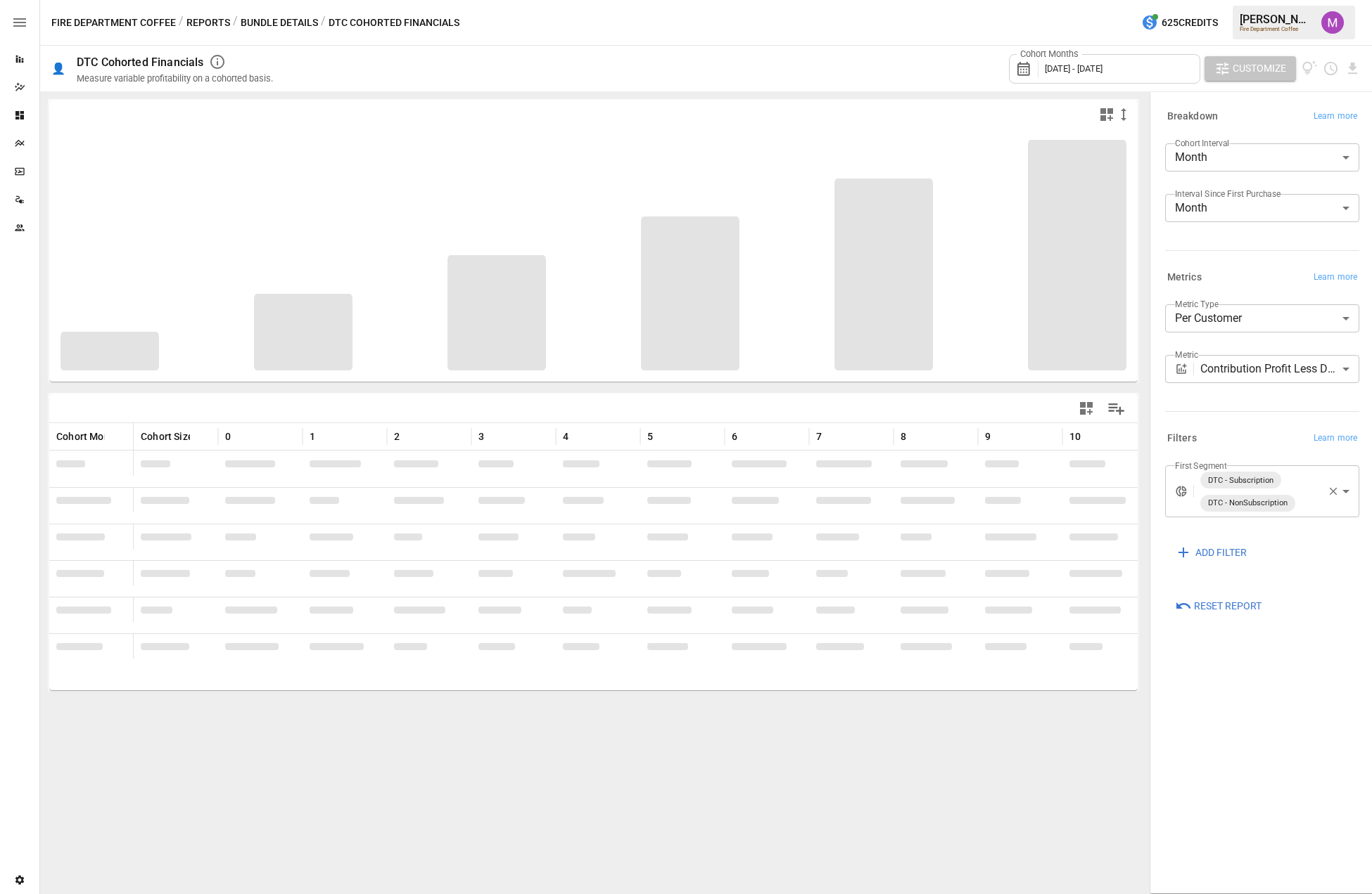
click at [1045, 68] on span "Customize" at bounding box center [1259, 68] width 54 height 18
